Goal: Find specific page/section: Find specific page/section

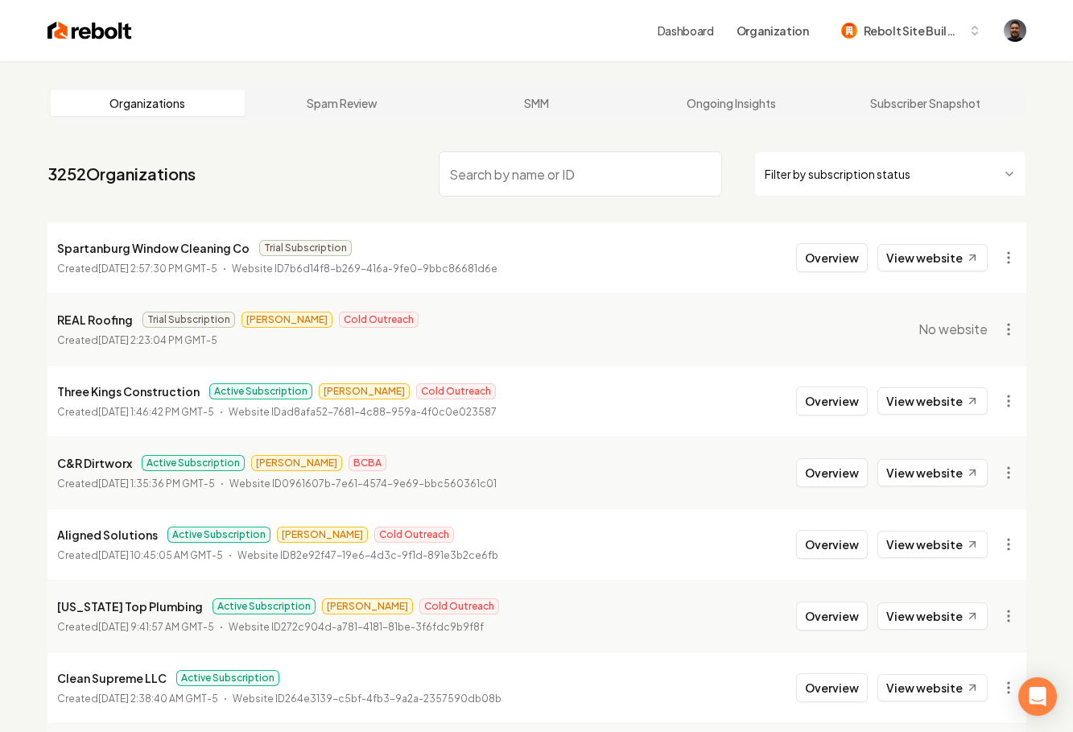
click at [494, 192] on input "search" at bounding box center [580, 173] width 283 height 45
click at [490, 183] on input "search" at bounding box center [580, 173] width 283 height 45
type input "comfort"
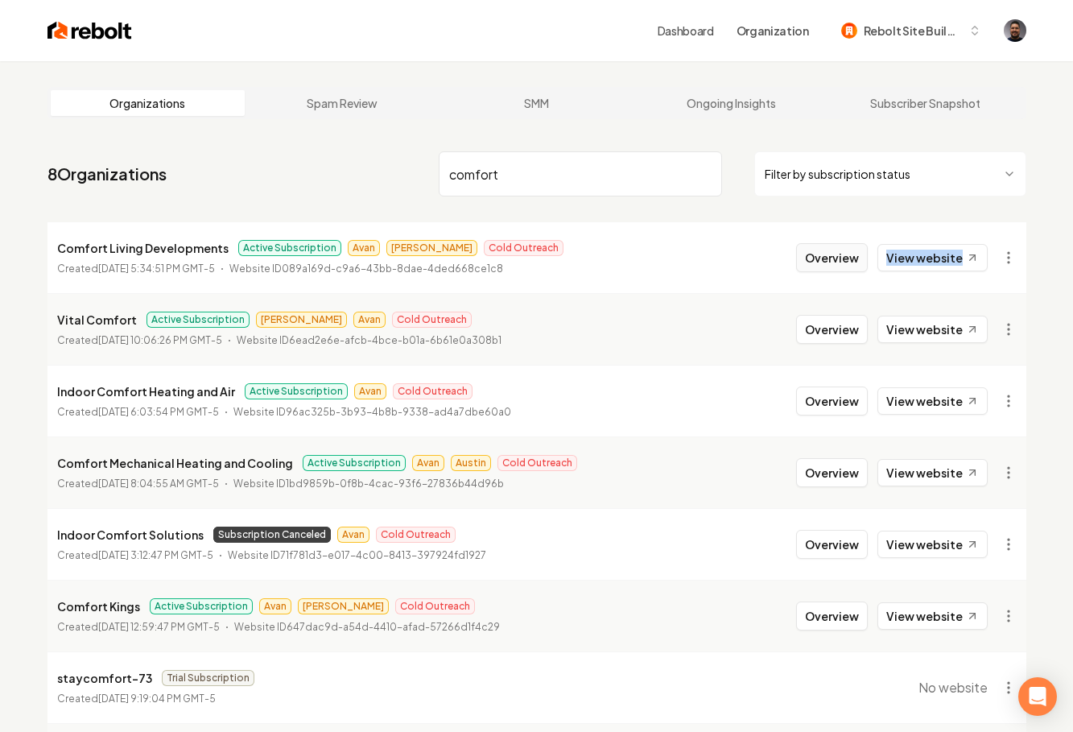
click at [850, 254] on button "Overview" at bounding box center [832, 257] width 72 height 29
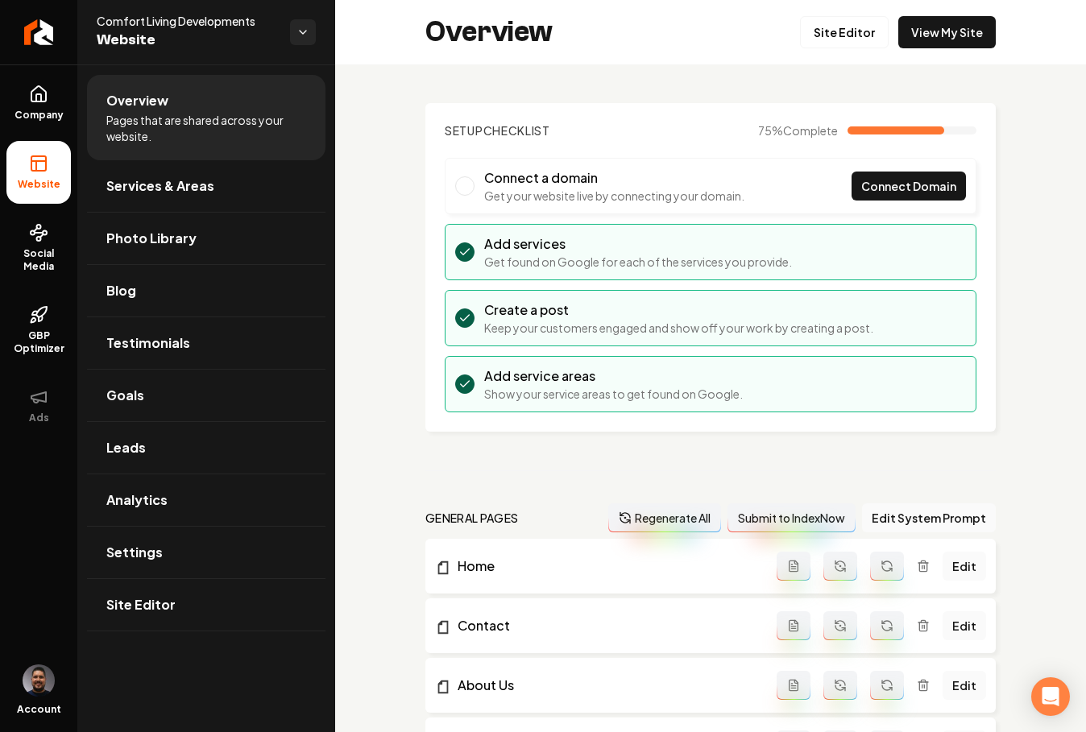
scroll to position [823, 0]
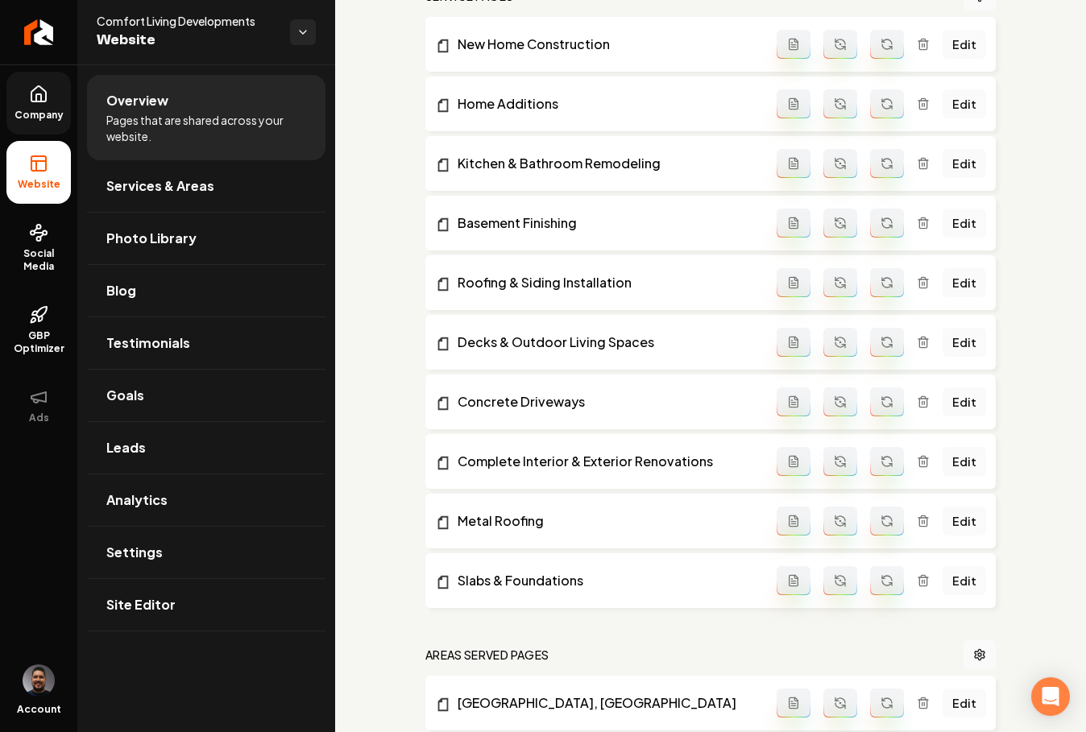
click at [40, 107] on link "Company" at bounding box center [38, 103] width 64 height 63
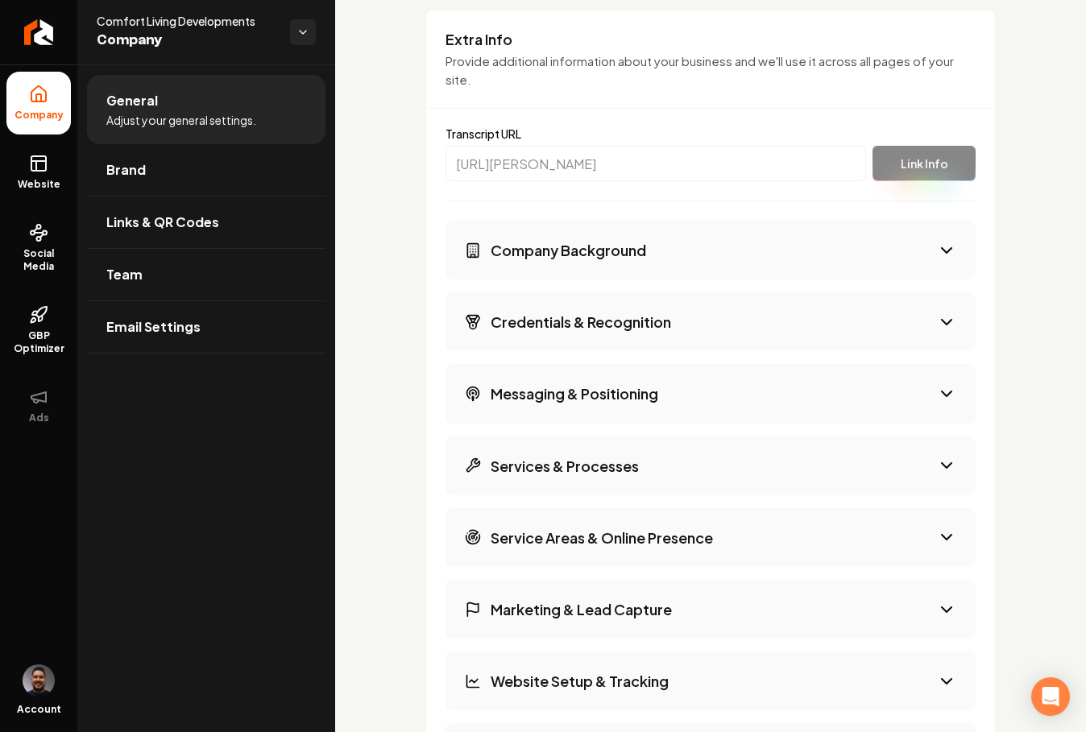
scroll to position [2129, 0]
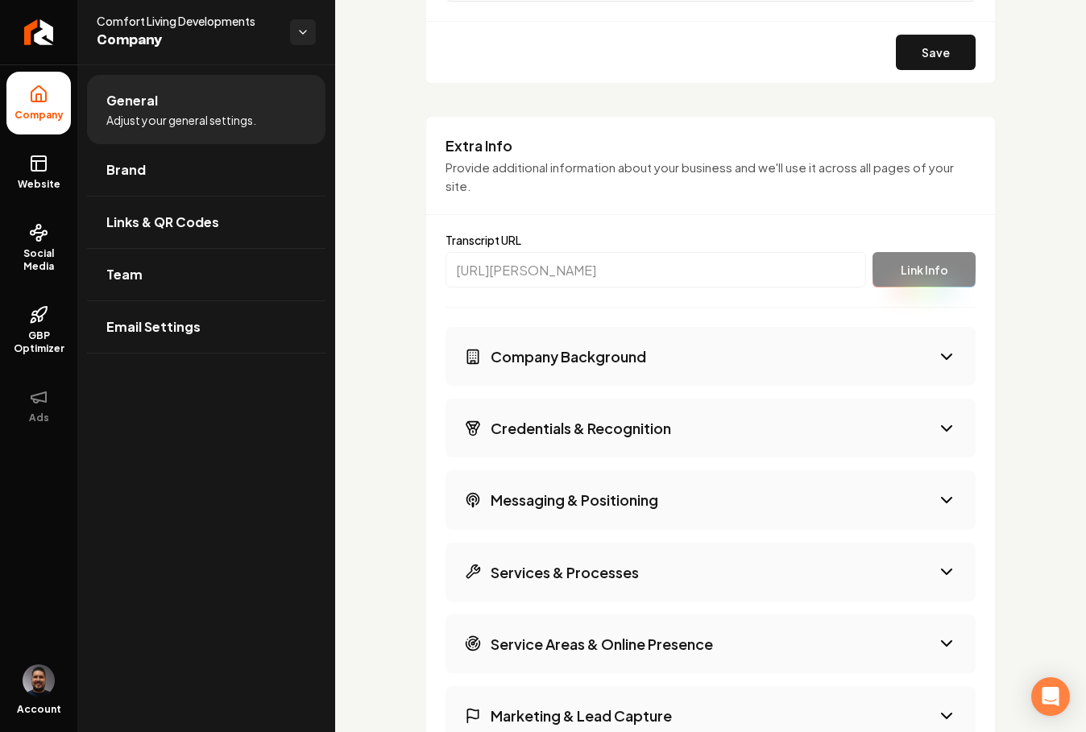
drag, startPoint x: 643, startPoint y: 349, endPoint x: 626, endPoint y: 297, distance: 54.2
click at [643, 349] on button "Company Background" at bounding box center [710, 356] width 530 height 59
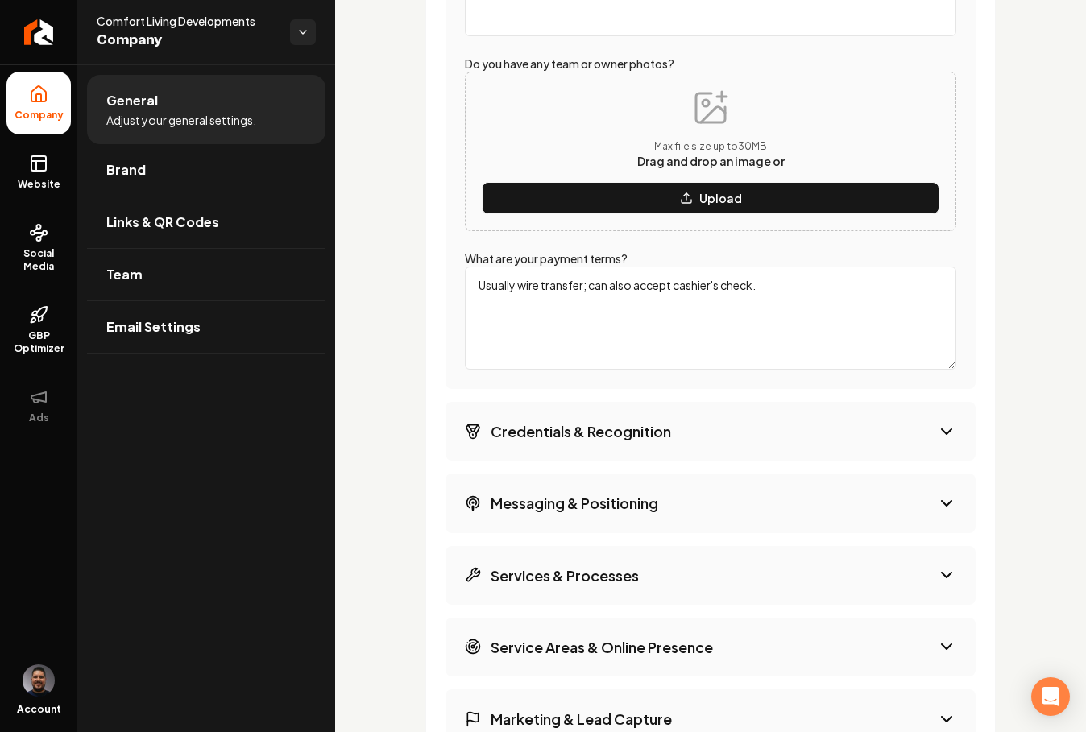
scroll to position [3414, 0]
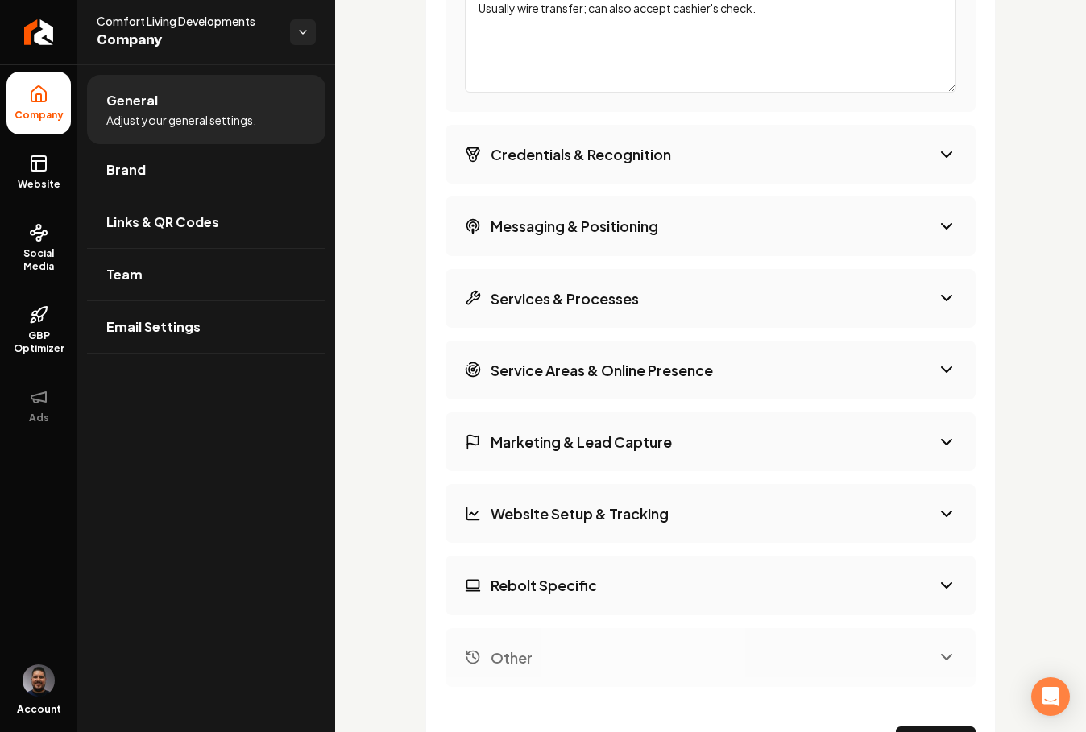
click at [678, 166] on button "Credentials & Recognition" at bounding box center [710, 154] width 530 height 59
